Goal: Obtain resource: Download file/media

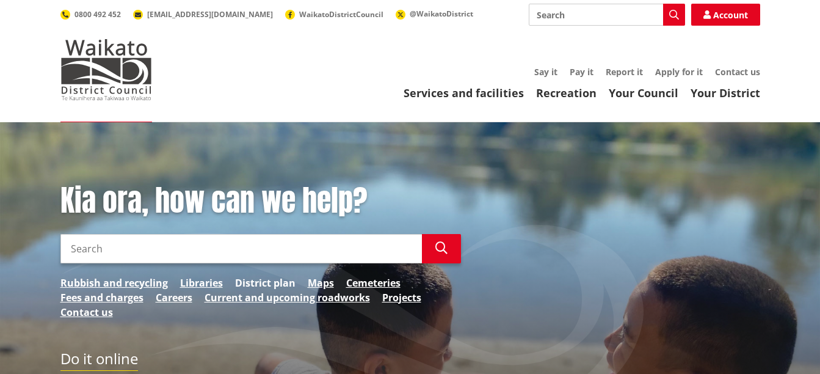
click at [260, 280] on link "District plan" at bounding box center [265, 282] width 60 height 15
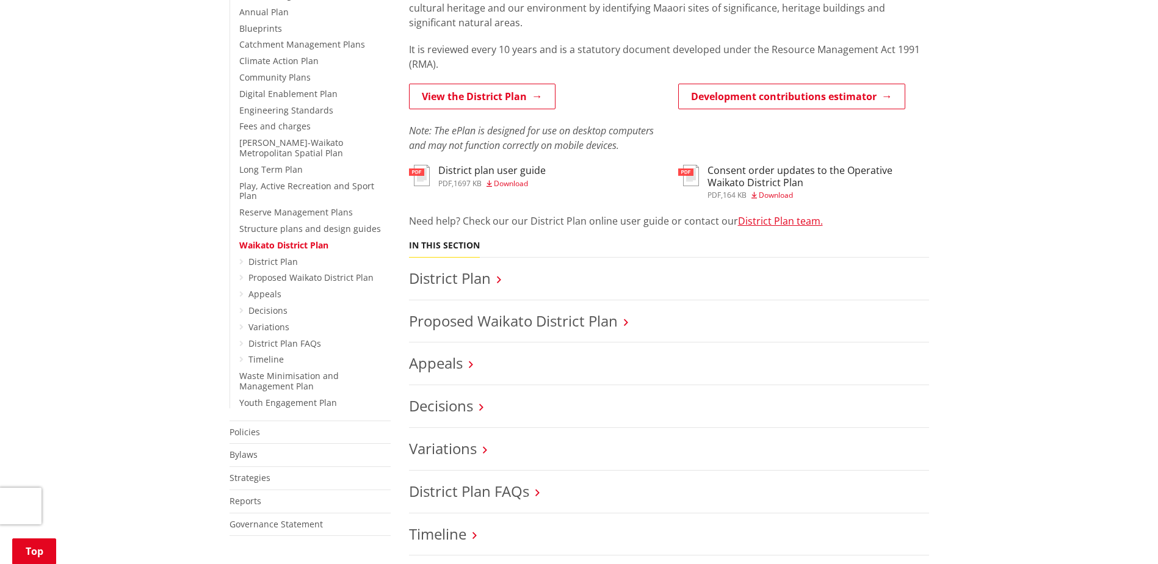
scroll to position [305, 0]
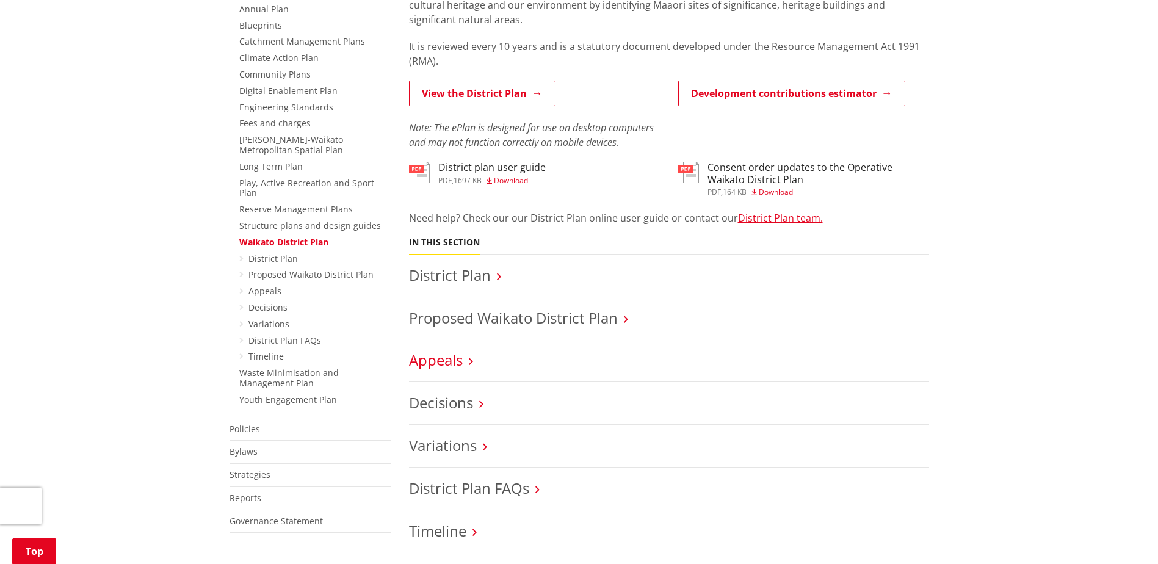
click at [461, 362] on link "Appeals" at bounding box center [436, 360] width 54 height 20
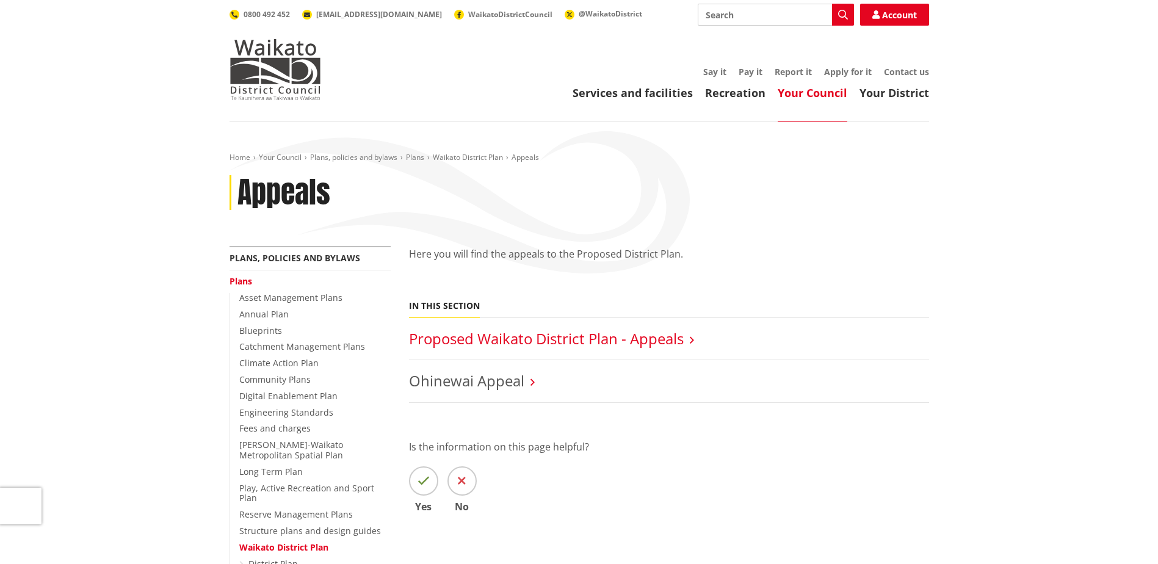
click at [490, 343] on link "Proposed Waikato District Plan - Appeals" at bounding box center [546, 338] width 275 height 20
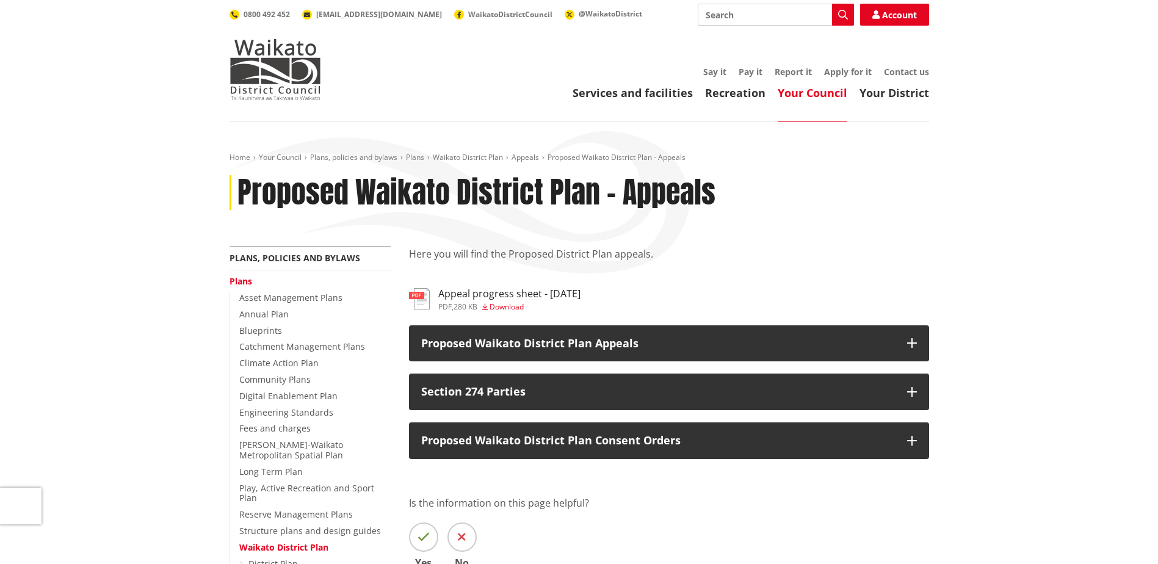
click at [505, 305] on span "Download" at bounding box center [507, 307] width 34 height 10
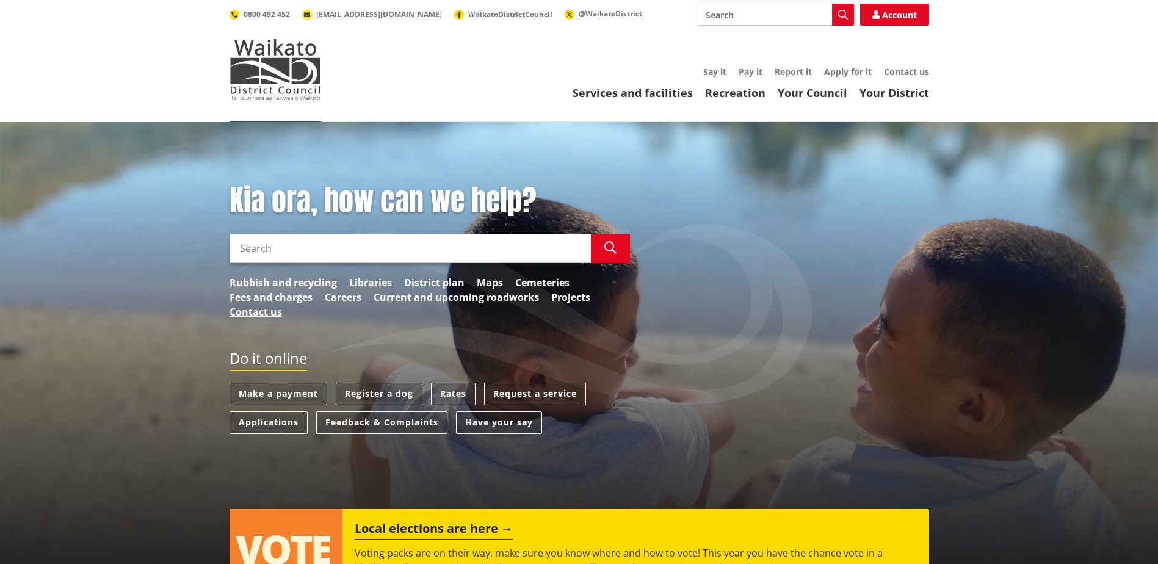
click at [415, 282] on link "District plan" at bounding box center [434, 282] width 60 height 15
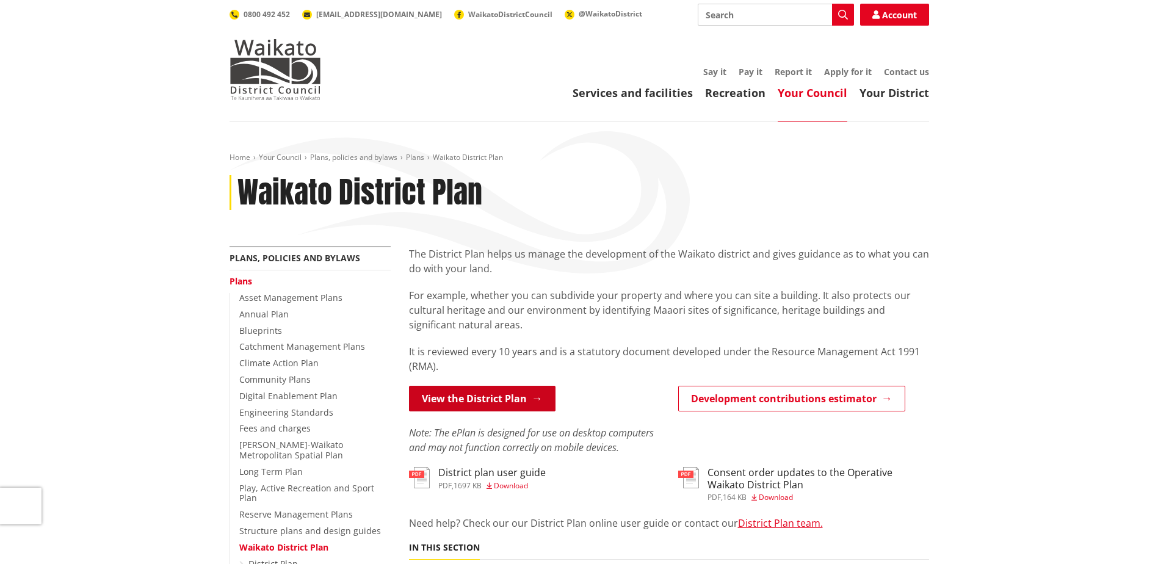
click at [488, 397] on link "View the District Plan" at bounding box center [482, 399] width 147 height 26
